Goal: Find specific page/section: Find specific page/section

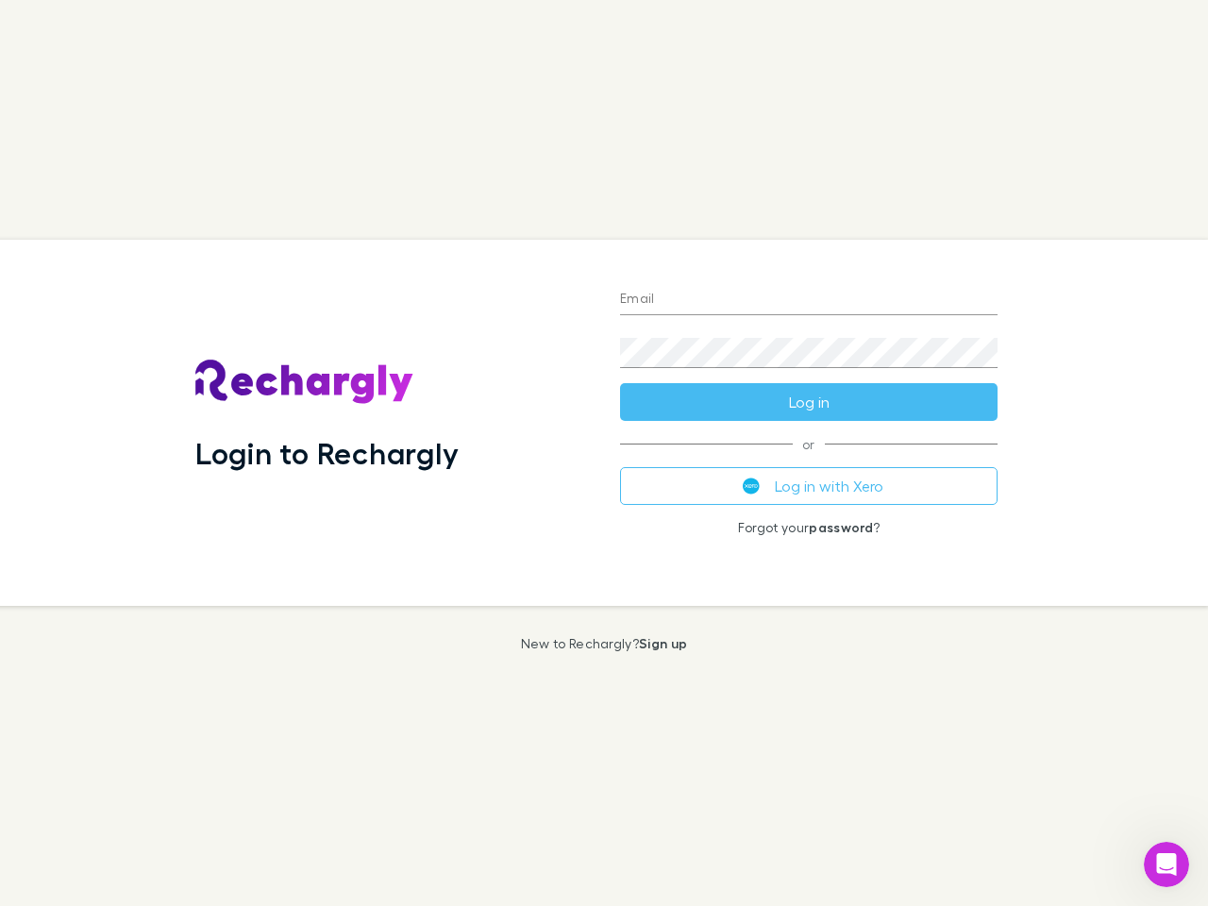
click at [604, 453] on div "Login to Rechargly" at bounding box center [392, 423] width 425 height 366
click at [809, 300] on input "Email" at bounding box center [809, 300] width 378 height 30
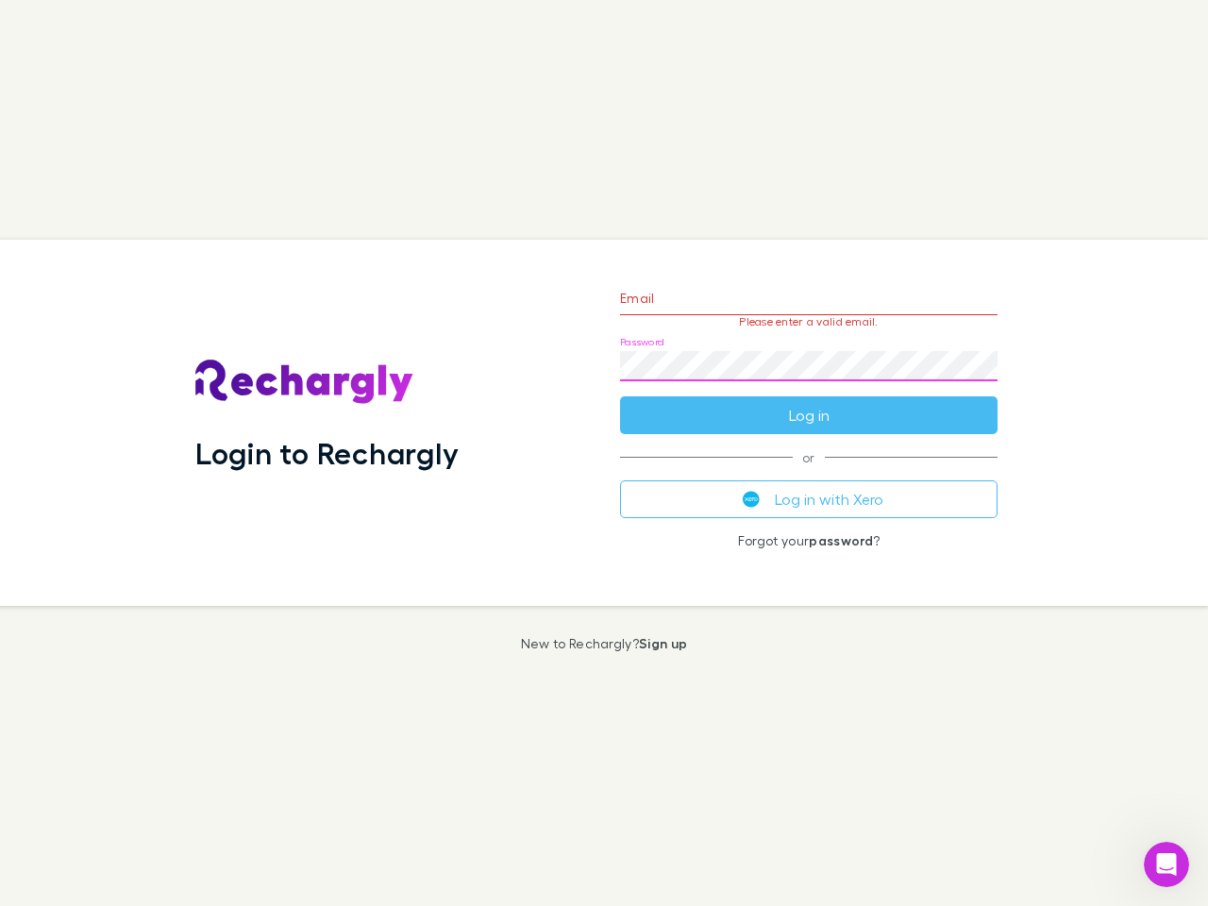
click at [809, 402] on form "Email Please enter a valid email. Password Log in" at bounding box center [809, 352] width 378 height 164
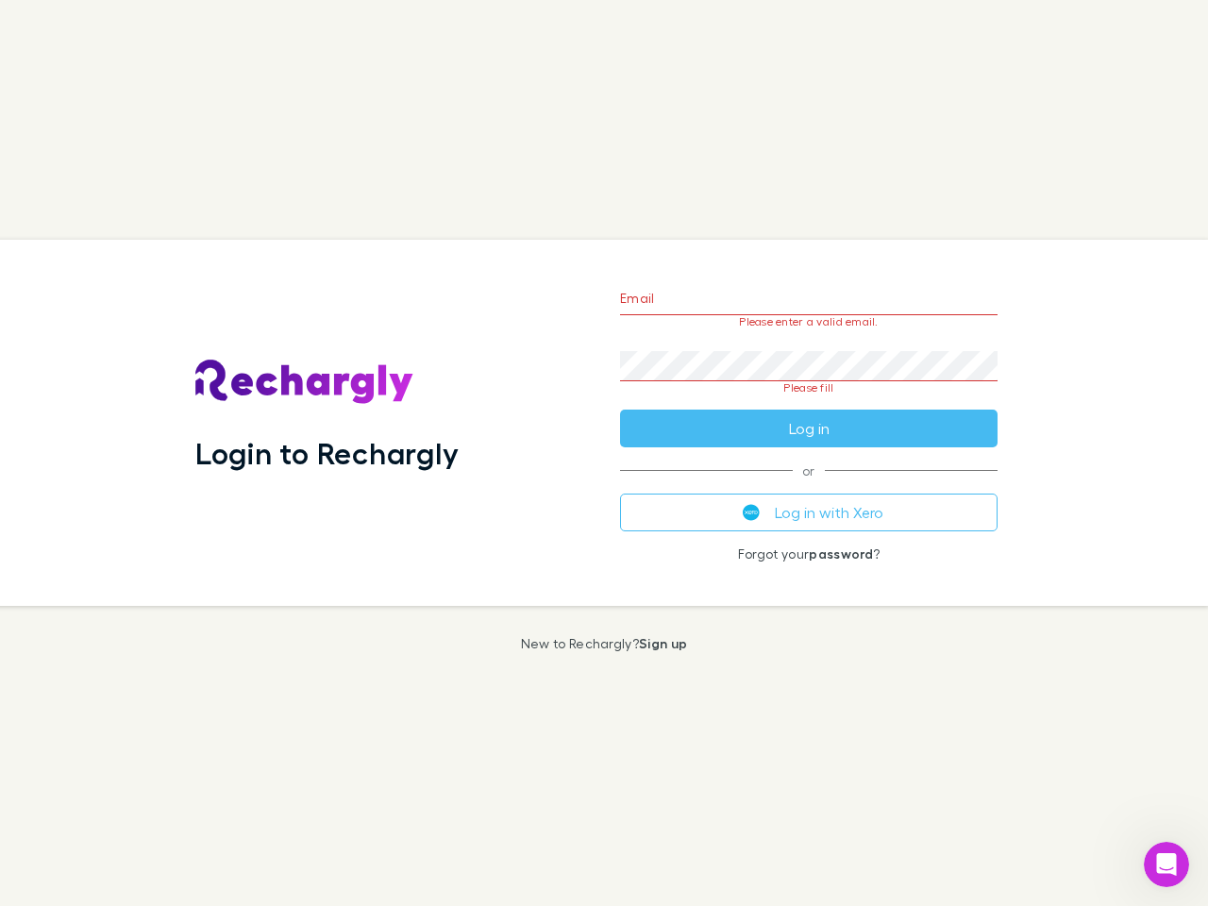
click at [809, 486] on div "Email Please enter a valid email. Password Please fill Log in or Log in with Xe…" at bounding box center [809, 423] width 408 height 366
click at [1167, 865] on icon "Open Intercom Messenger" at bounding box center [1167, 865] width 31 height 31
